Goal: Transaction & Acquisition: Book appointment/travel/reservation

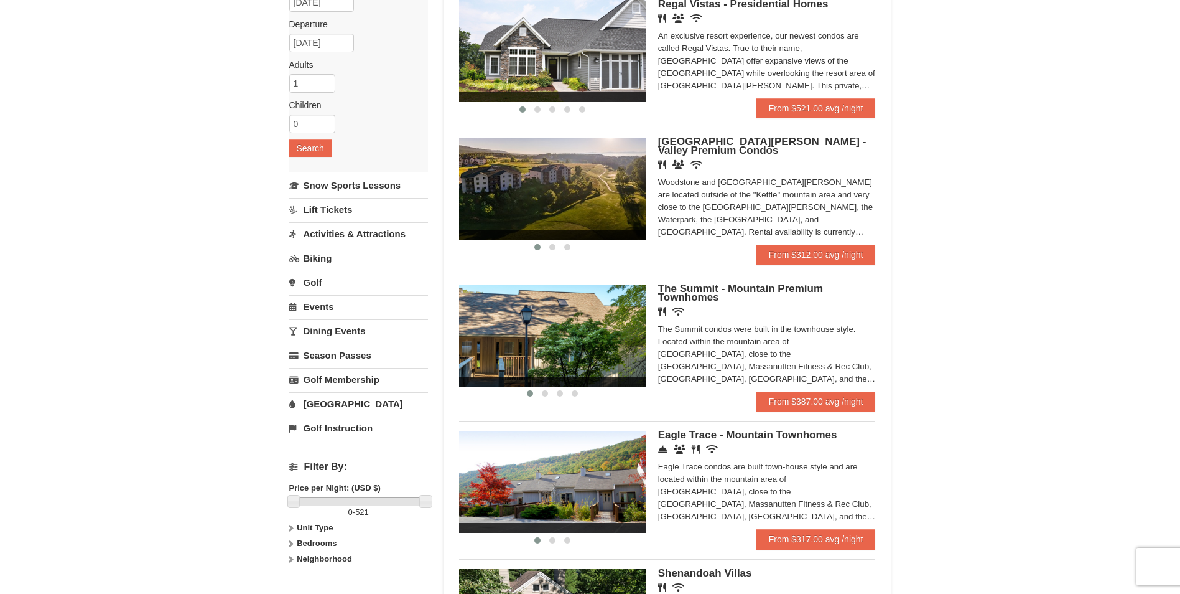
scroll to position [124, 0]
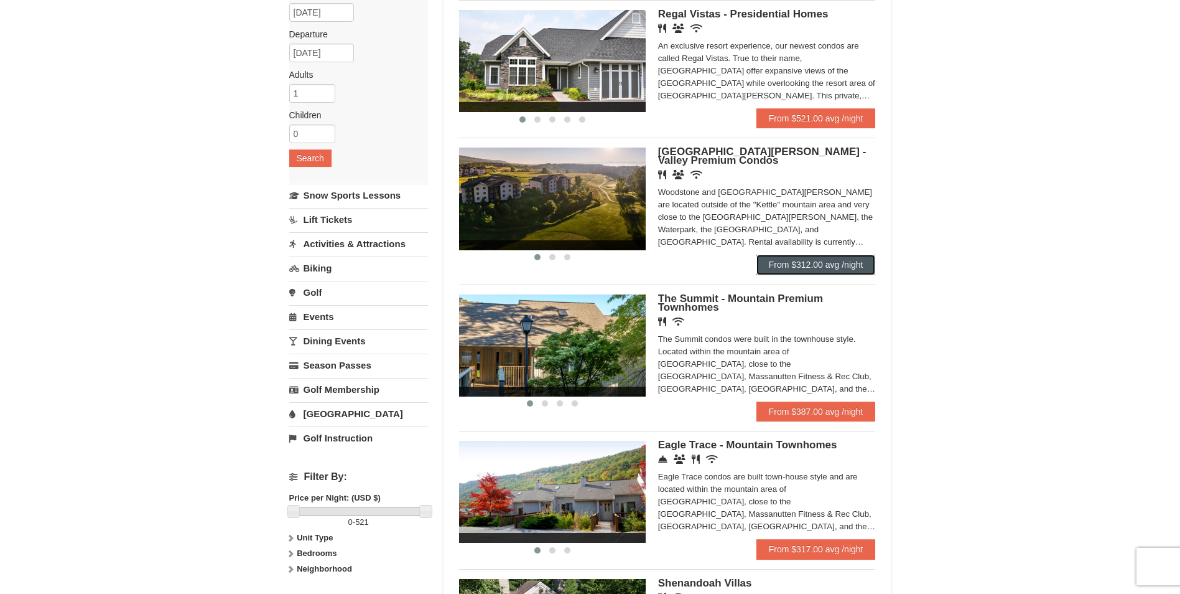
click at [845, 266] on link "From $312.00 avg /night" at bounding box center [816, 264] width 119 height 20
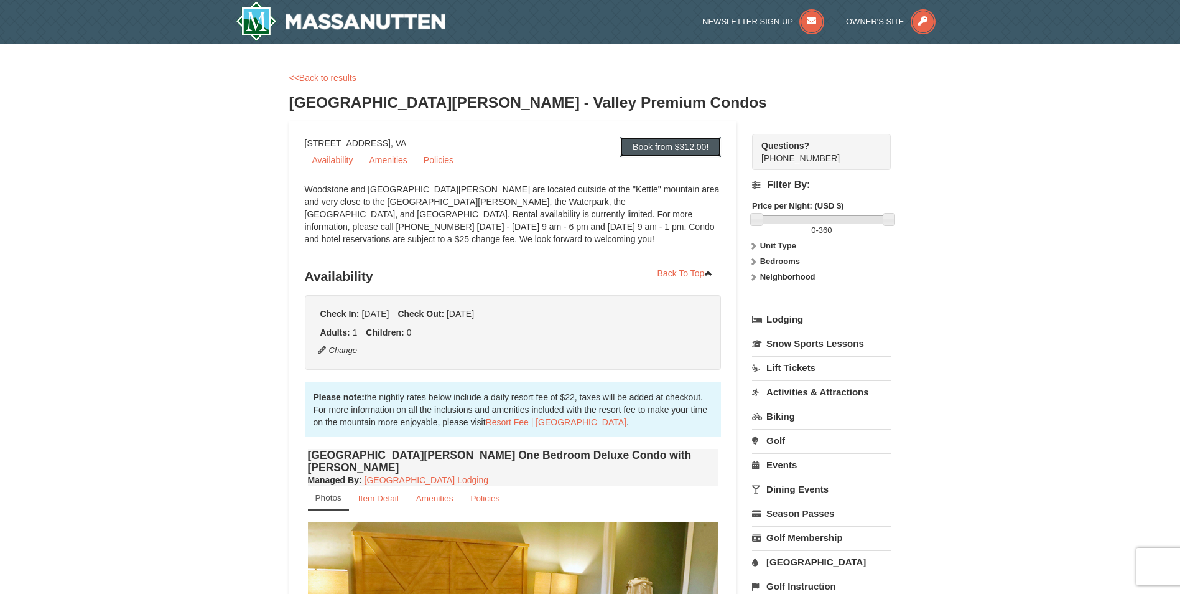
click at [691, 151] on link "Book from $312.00!" at bounding box center [670, 147] width 101 height 20
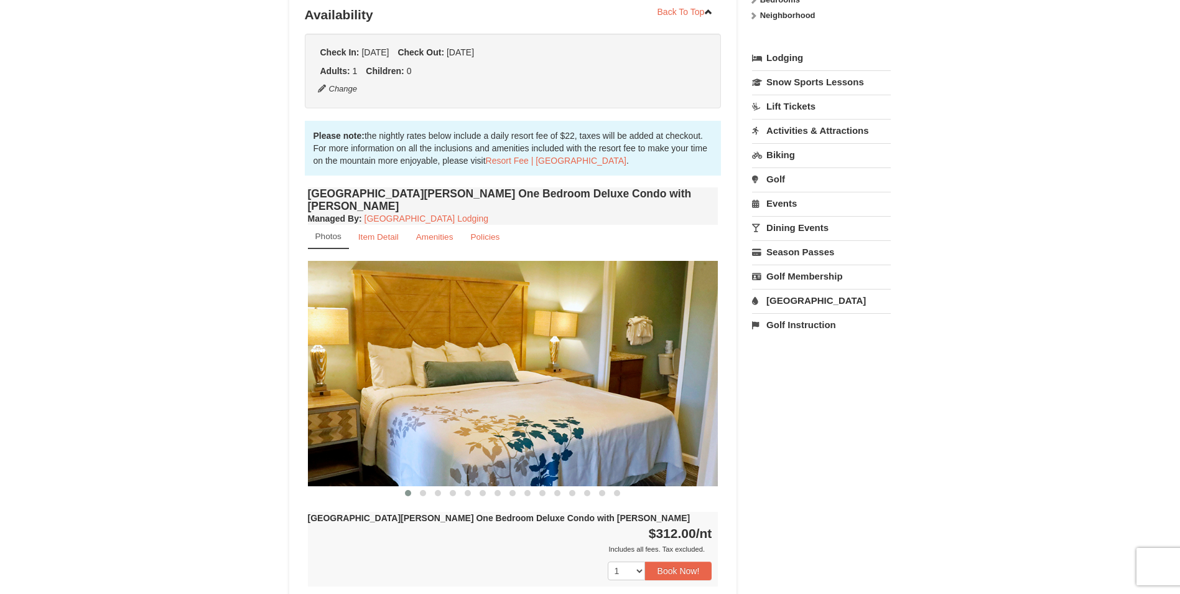
scroll to position [264, 0]
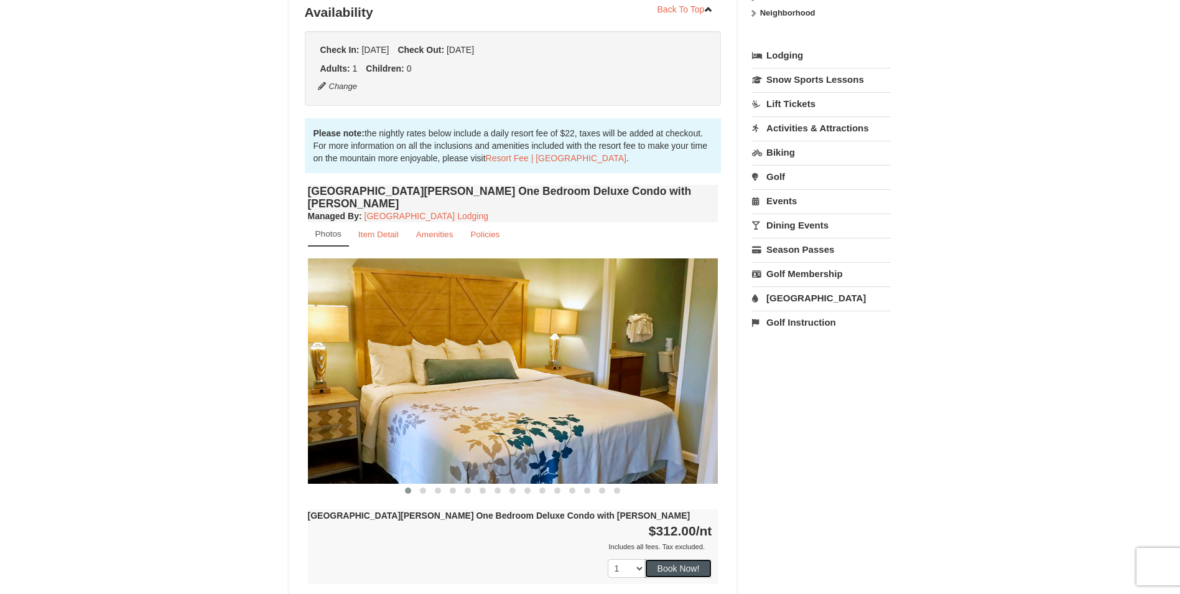
click at [675, 559] on button "Book Now!" at bounding box center [678, 568] width 67 height 19
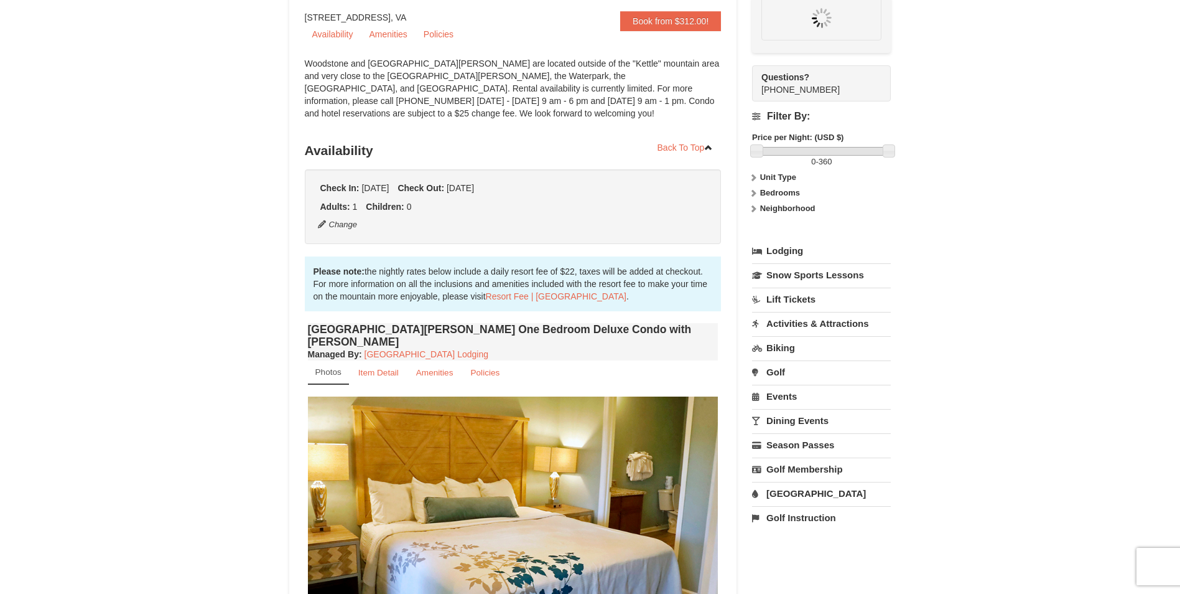
scroll to position [121, 0]
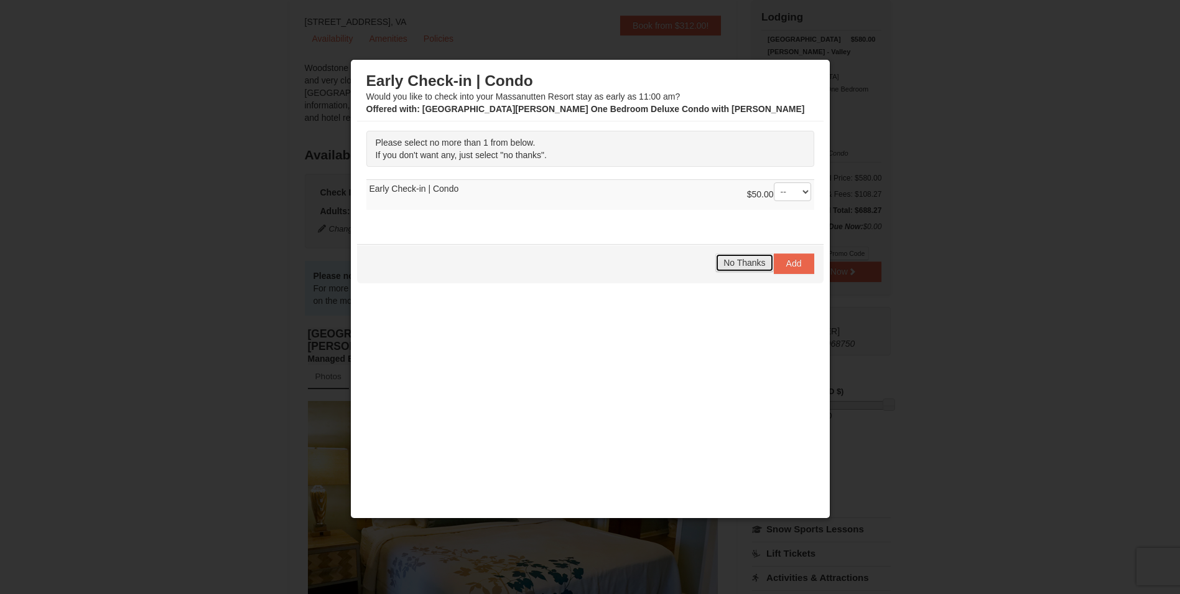
click at [752, 265] on span "No Thanks" at bounding box center [745, 263] width 42 height 10
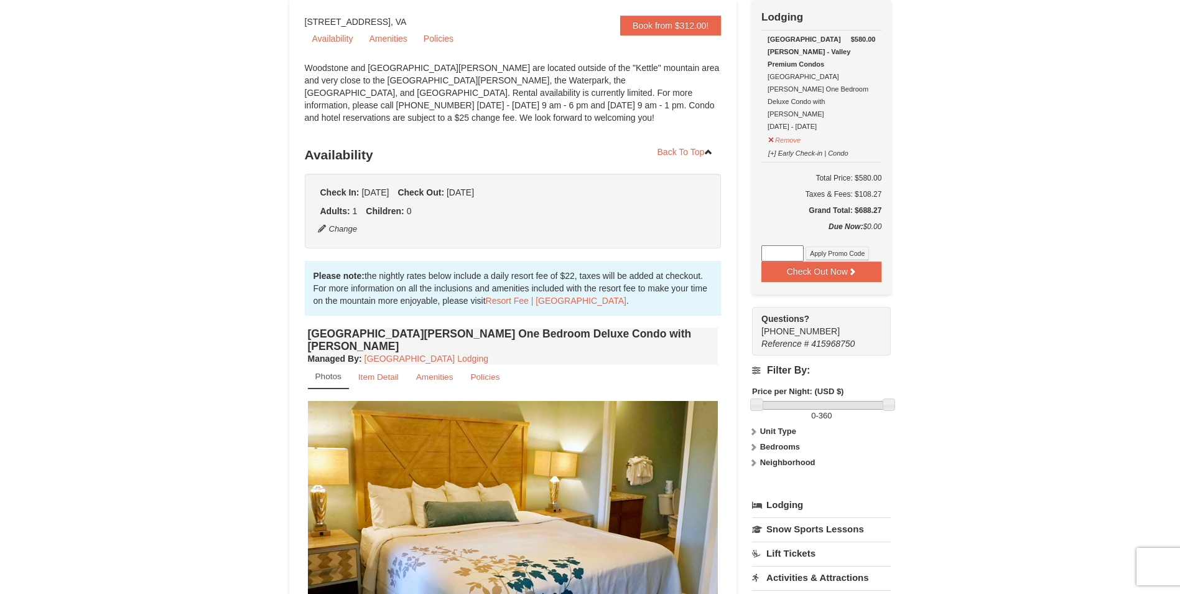
scroll to position [0, 0]
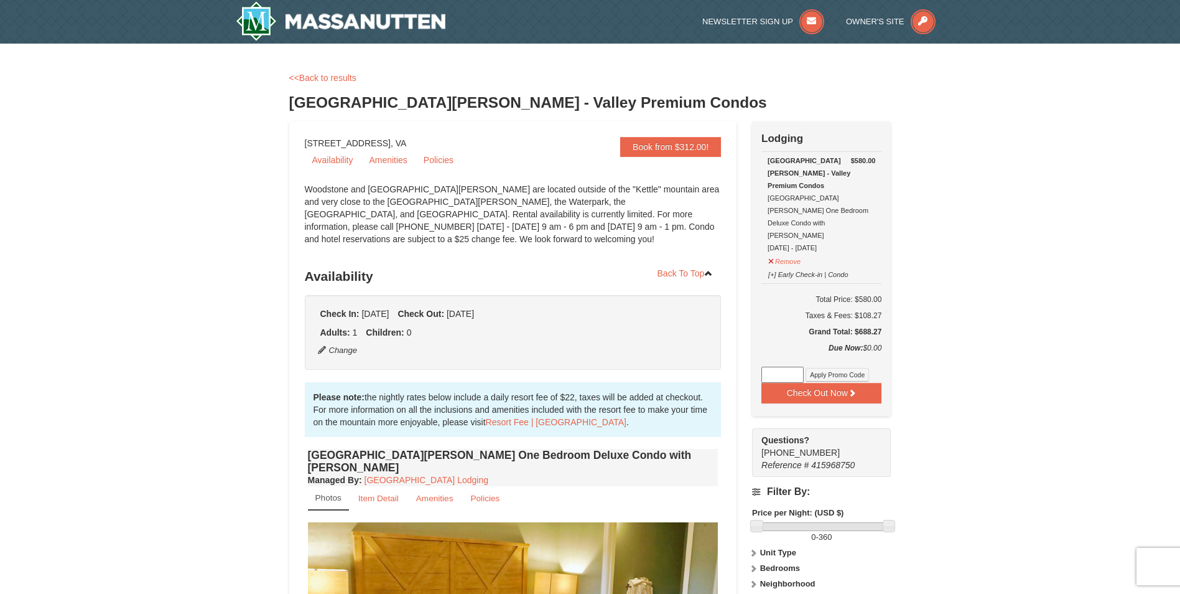
drag, startPoint x: 457, startPoint y: 139, endPoint x: 304, endPoint y: 144, distance: 153.2
copy div "1822 Resort Drive, Massanutten, VA"
click at [458, 475] on link "Massanutten Resort Lodging" at bounding box center [427, 480] width 124 height 10
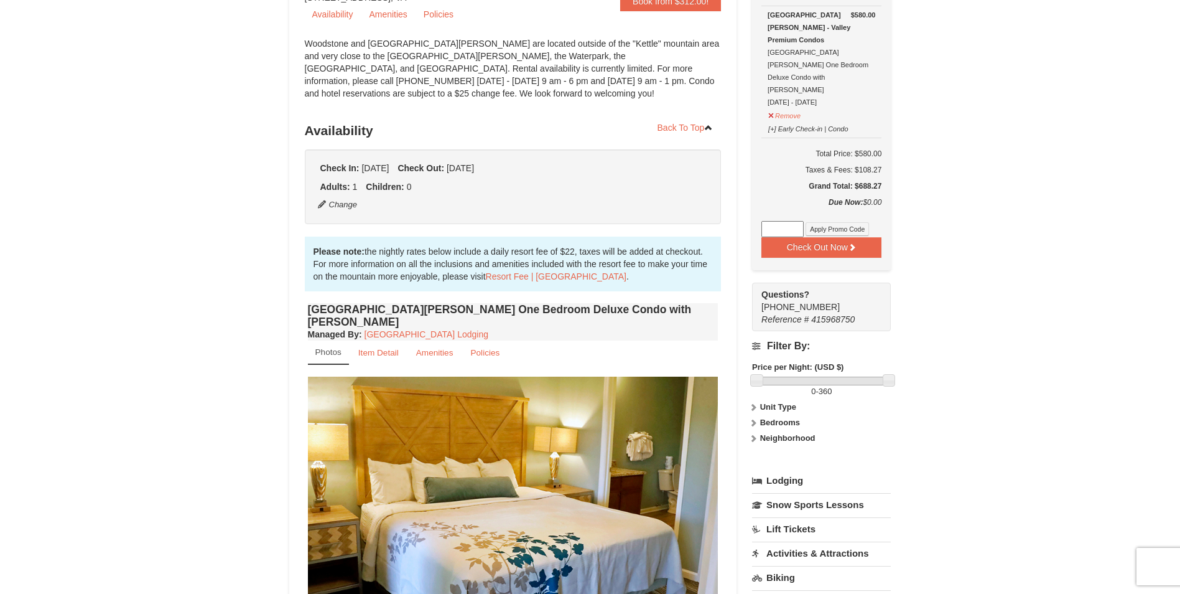
scroll to position [124, 0]
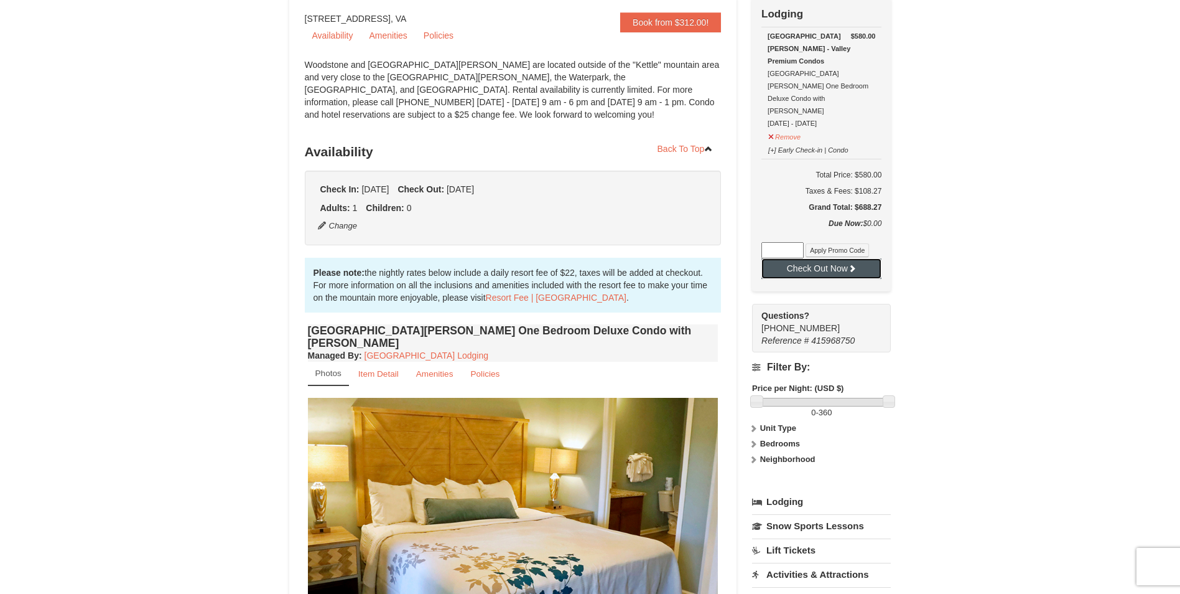
click at [837, 258] on button "Check Out Now" at bounding box center [822, 268] width 120 height 20
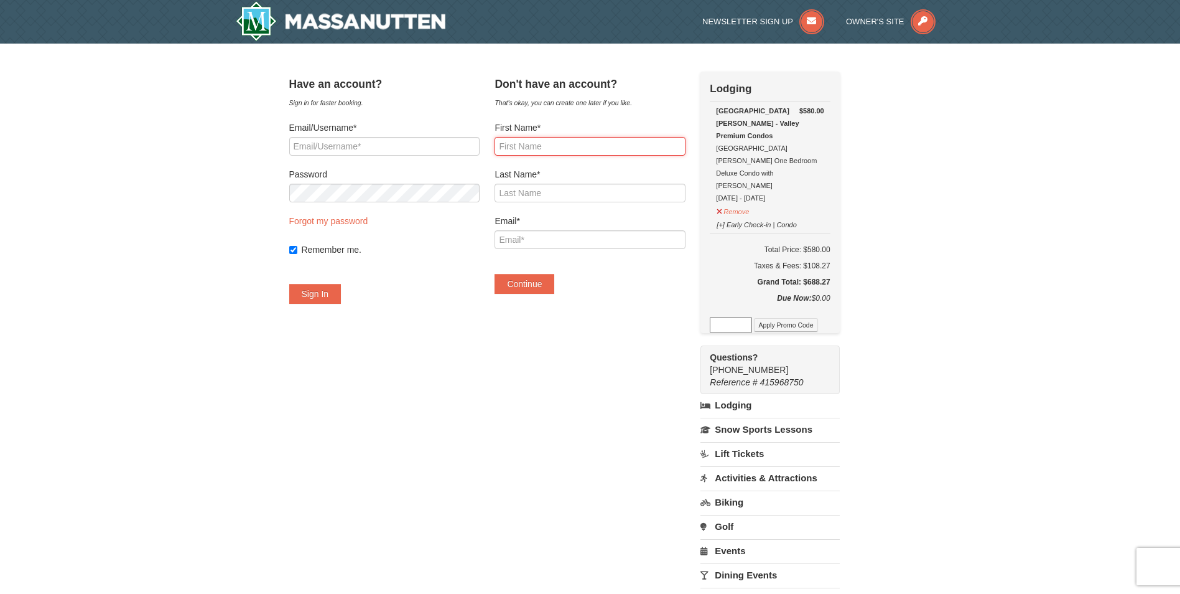
click at [612, 143] on input "First Name*" at bounding box center [590, 146] width 190 height 19
click at [965, 159] on div "× Have an account? Sign in for faster booking. Email/Username* Password Forgot …" at bounding box center [590, 384] width 1180 height 680
